Goal: Information Seeking & Learning: Check status

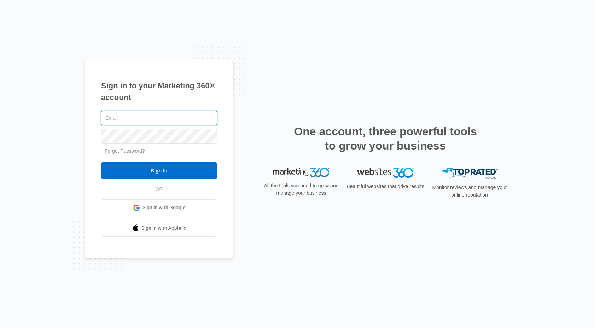
click at [143, 116] on input "text" at bounding box center [159, 118] width 116 height 15
type input "[EMAIL_ADDRESS][DOMAIN_NAME]"
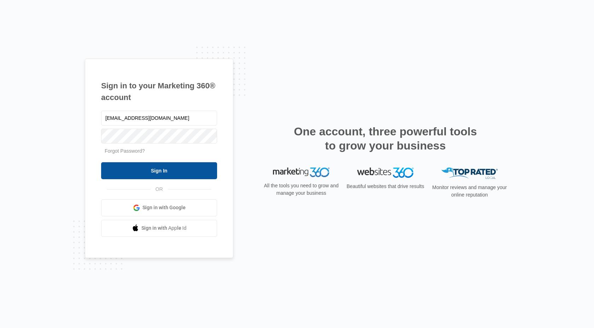
click at [149, 163] on input "Sign In" at bounding box center [159, 170] width 116 height 17
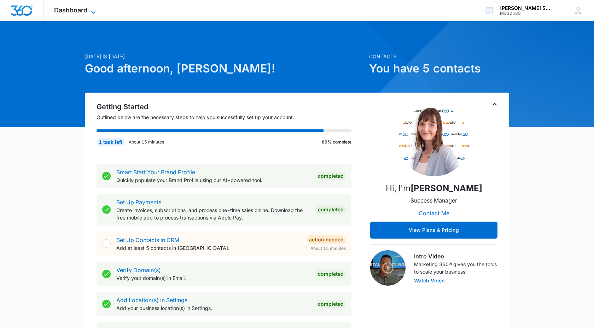
click at [80, 12] on span "Dashboard" at bounding box center [70, 9] width 33 height 7
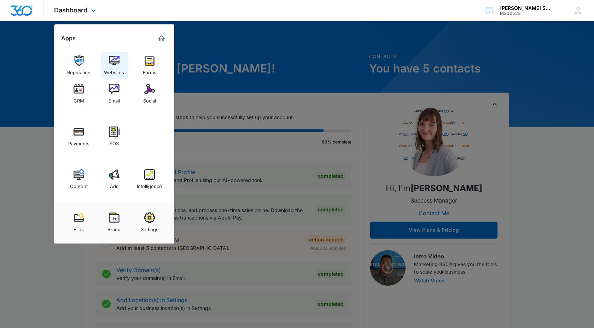
click at [116, 72] on div "Websites" at bounding box center [114, 70] width 20 height 9
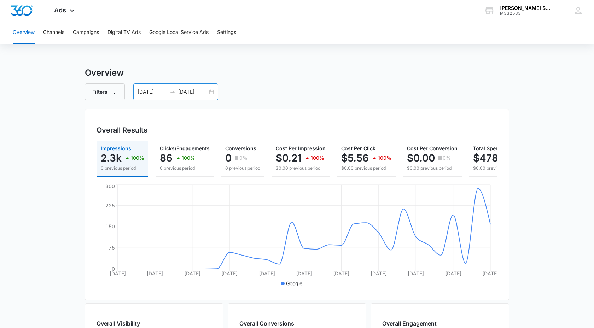
click at [209, 93] on div "09/02/2025 10/02/2025" at bounding box center [175, 91] width 85 height 17
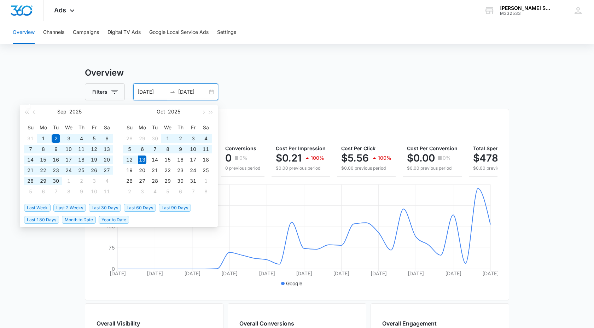
click at [142, 208] on span "Last 60 Days" at bounding box center [140, 208] width 32 height 8
type input "08/14/2025"
type input "10/13/2025"
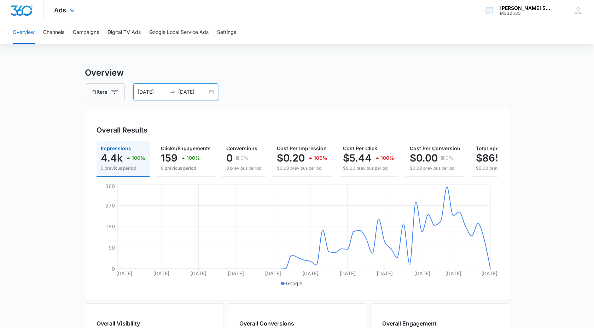
click at [67, 6] on div "Ads Apps Reputation Websites Forms CRM Email Social Payments POS Content Ads In…" at bounding box center [64, 10] width 43 height 21
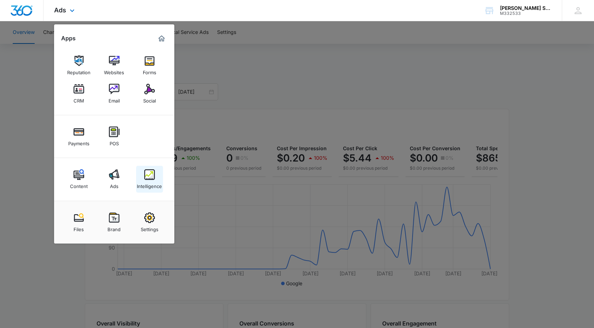
click at [147, 181] on div "Intelligence" at bounding box center [149, 184] width 25 height 9
